Goal: Complete application form

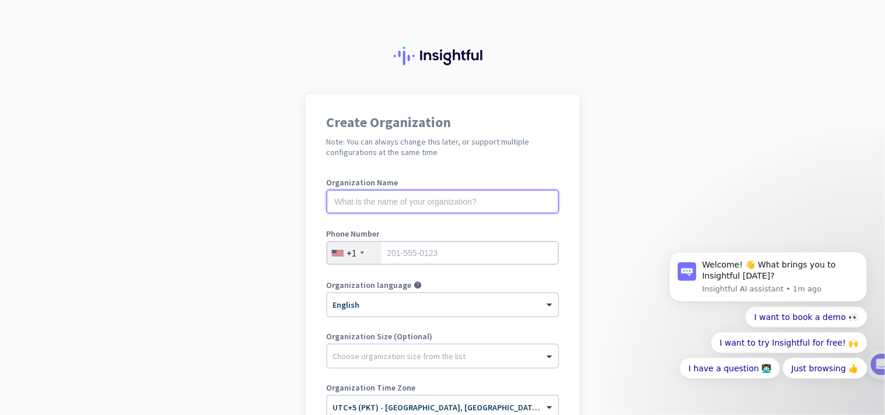
click at [385, 204] on input "text" at bounding box center [443, 201] width 232 height 23
type input "test"
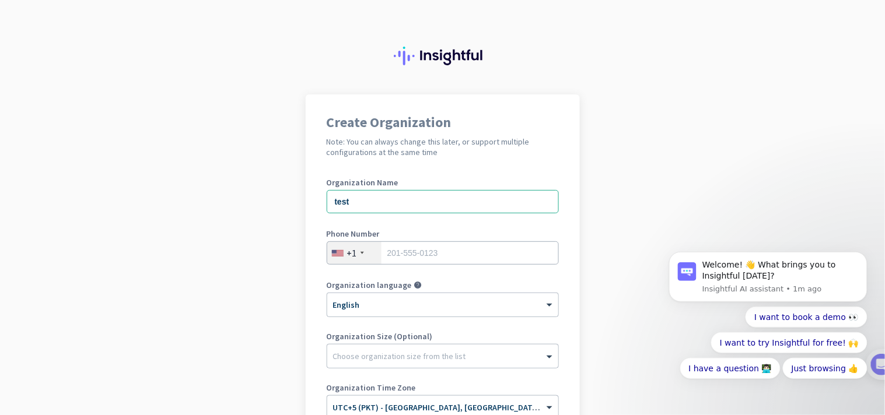
click at [347, 246] on div "+1" at bounding box center [354, 253] width 54 height 22
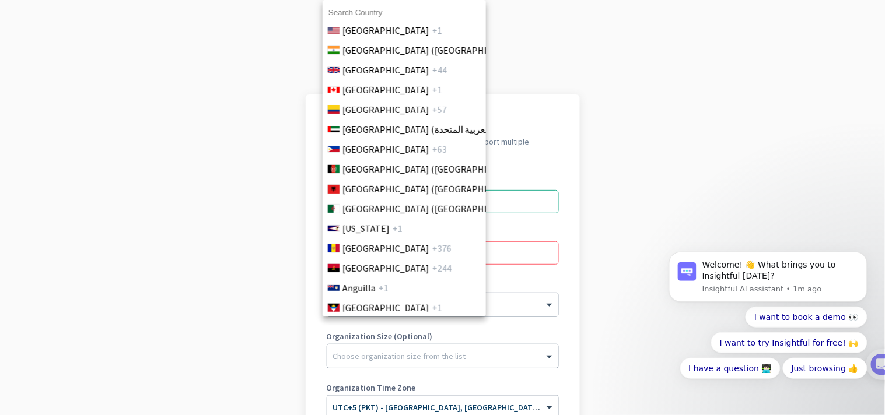
click at [518, 248] on div at bounding box center [442, 207] width 885 height 415
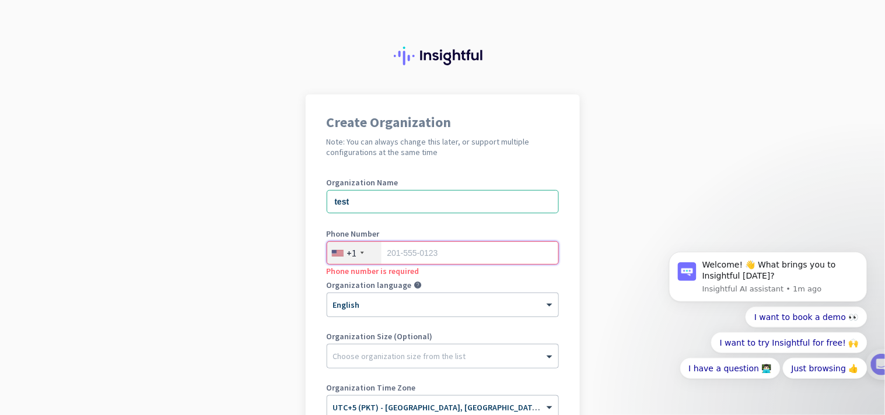
click at [473, 247] on input "tel" at bounding box center [443, 252] width 232 height 23
drag, startPoint x: 464, startPoint y: 247, endPoint x: 444, endPoint y: 247, distance: 20.4
click at [444, 247] on input "43444444444444" at bounding box center [443, 252] width 232 height 23
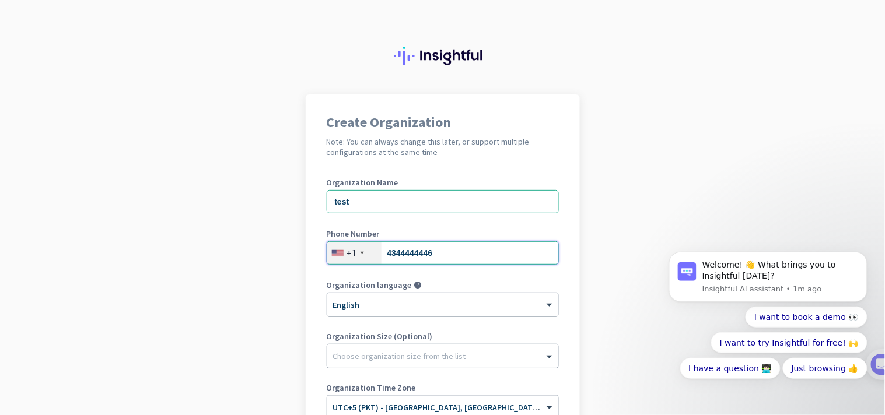
type input "4344444446"
click at [394, 299] on div at bounding box center [442, 301] width 231 height 10
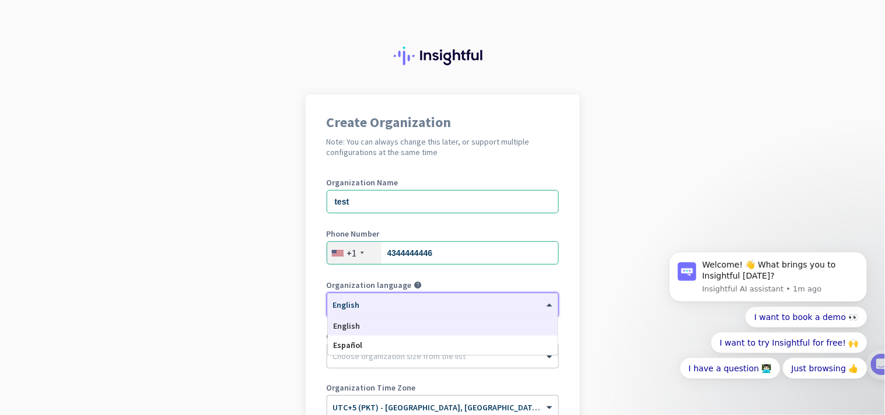
click at [371, 317] on div "English" at bounding box center [443, 326] width 230 height 19
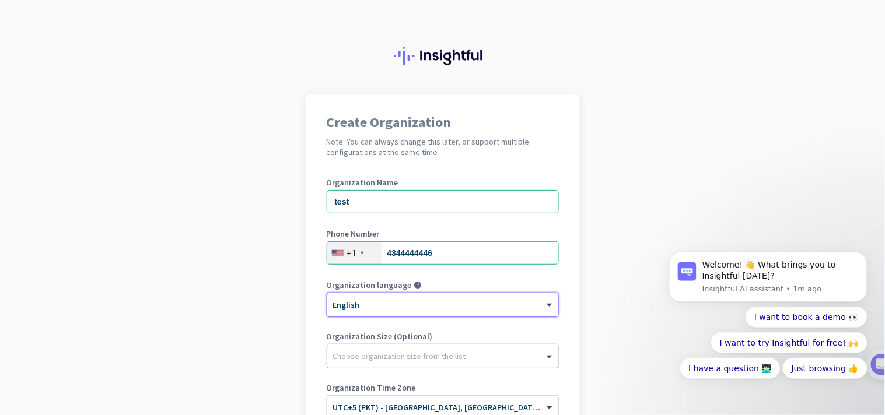
click at [358, 251] on div "+1" at bounding box center [354, 253] width 54 height 22
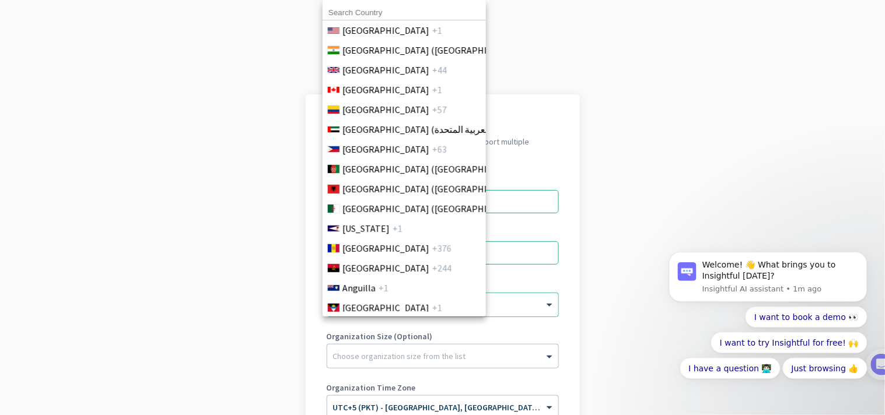
click at [385, 8] on input at bounding box center [403, 12] width 163 height 15
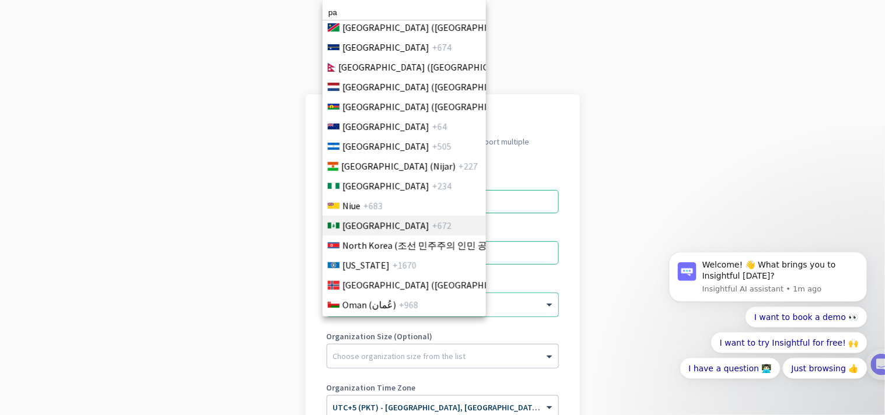
scroll to position [3218, 0]
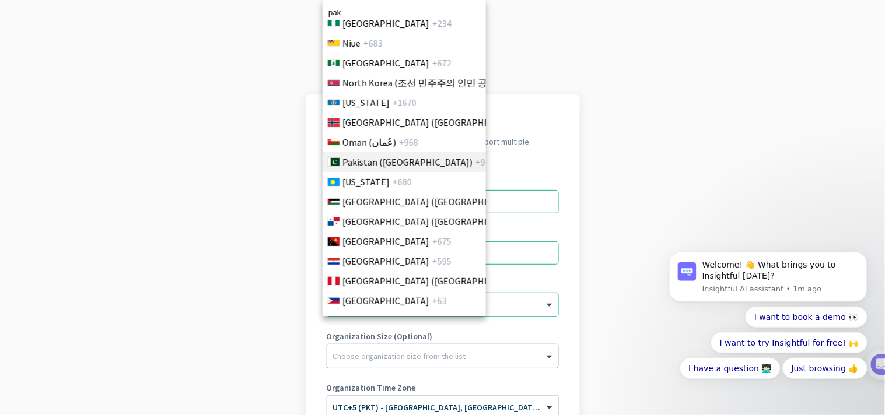
type input "pak"
click at [378, 160] on span "Pakistan (‫[GEOGRAPHIC_DATA]‬‎)" at bounding box center [407, 162] width 130 height 14
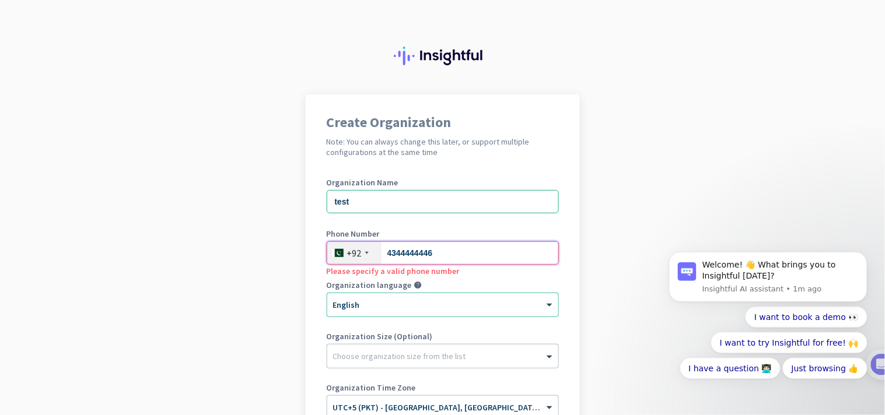
drag, startPoint x: 440, startPoint y: 254, endPoint x: 380, endPoint y: 254, distance: 60.1
click at [380, 254] on input "4344444446" at bounding box center [443, 252] width 232 height 23
drag, startPoint x: 405, startPoint y: 249, endPoint x: 382, endPoint y: 247, distance: 22.3
click at [382, 247] on input "3251" at bounding box center [443, 252] width 232 height 23
type input "3251"
